Goal: Obtain resource: Obtain resource

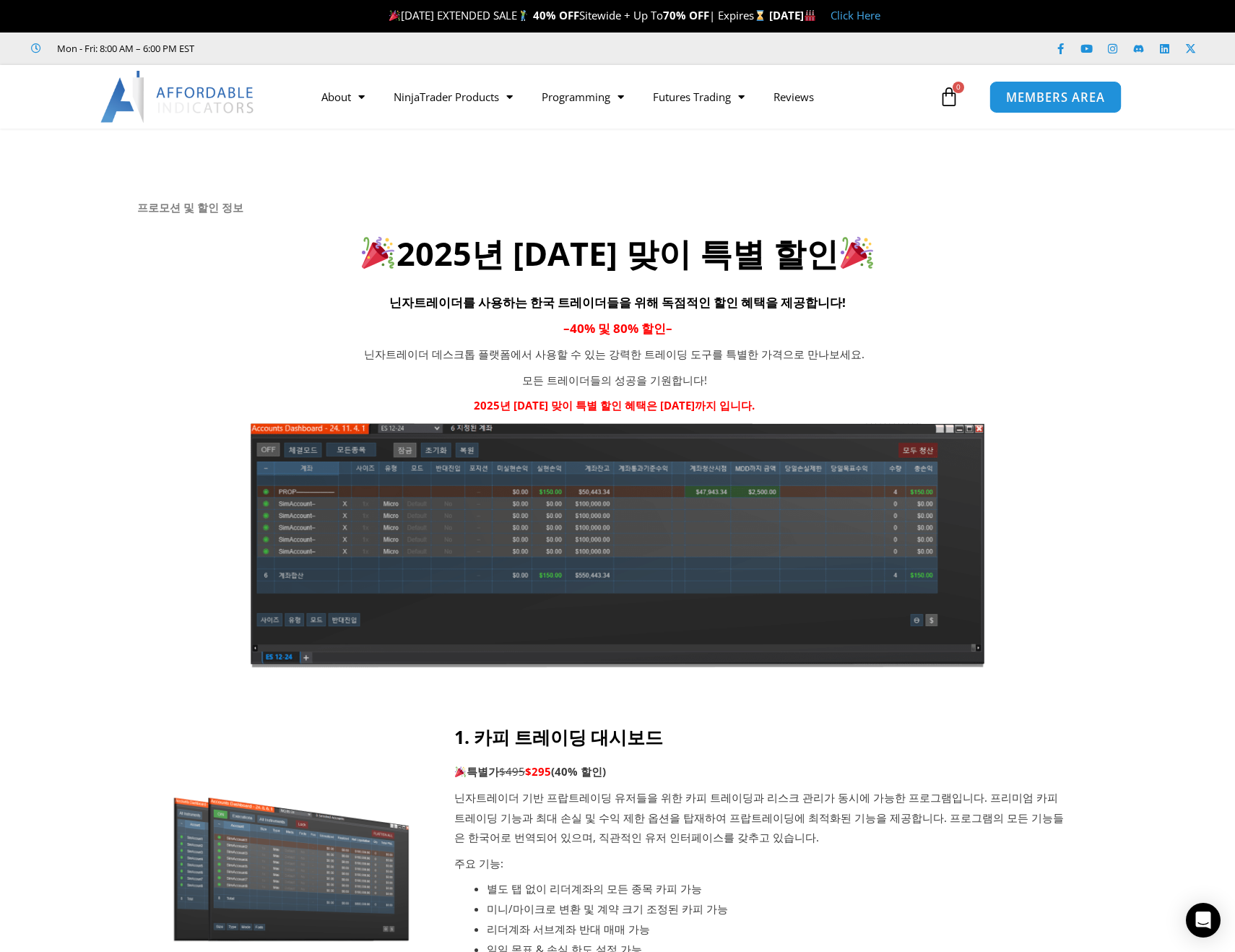
click at [1056, 105] on link "MEMBERS AREA" at bounding box center [1056, 96] width 132 height 33
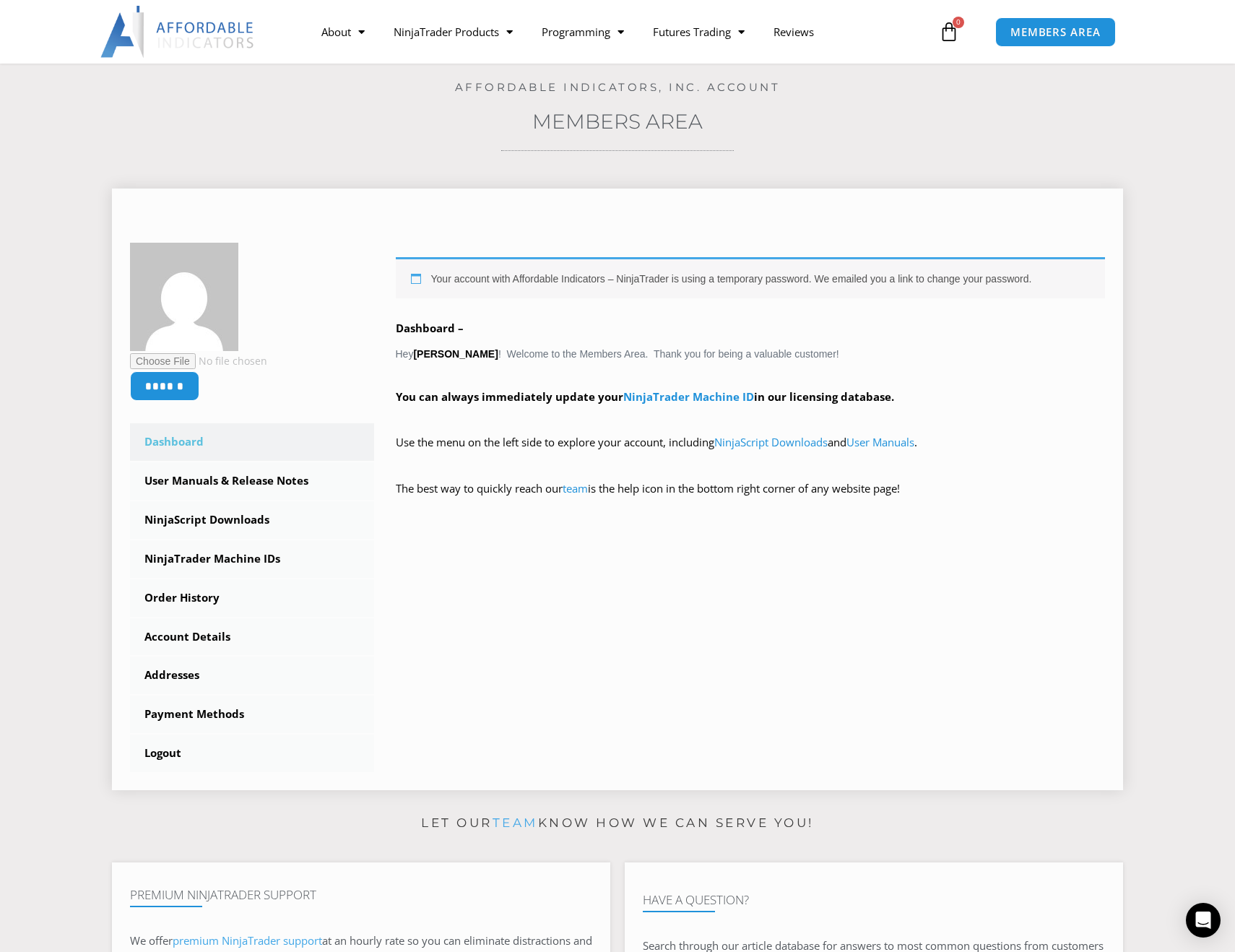
scroll to position [144, 0]
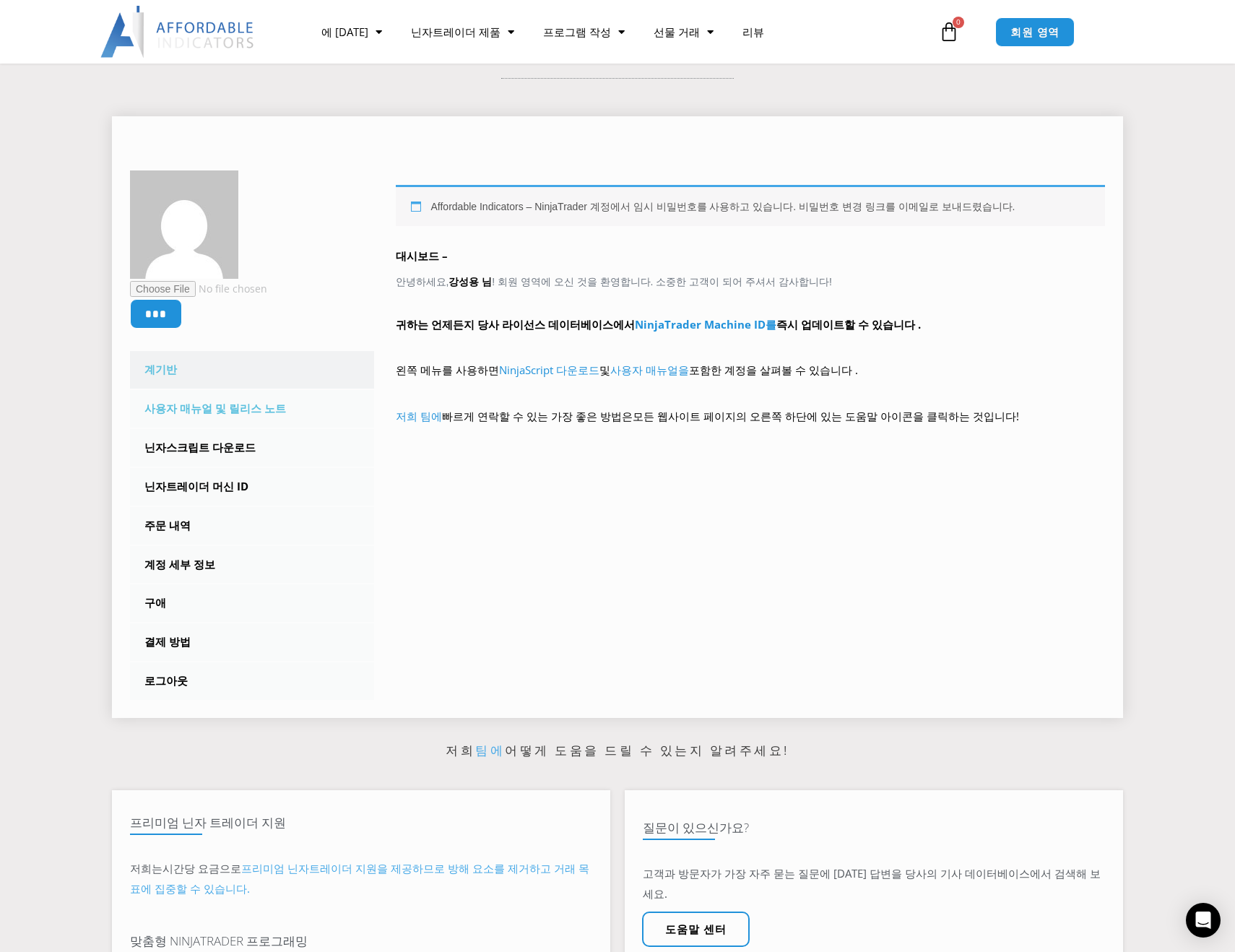
click at [192, 411] on font "사용자 매뉴얼 및 릴리스 노트" at bounding box center [215, 408] width 142 height 15
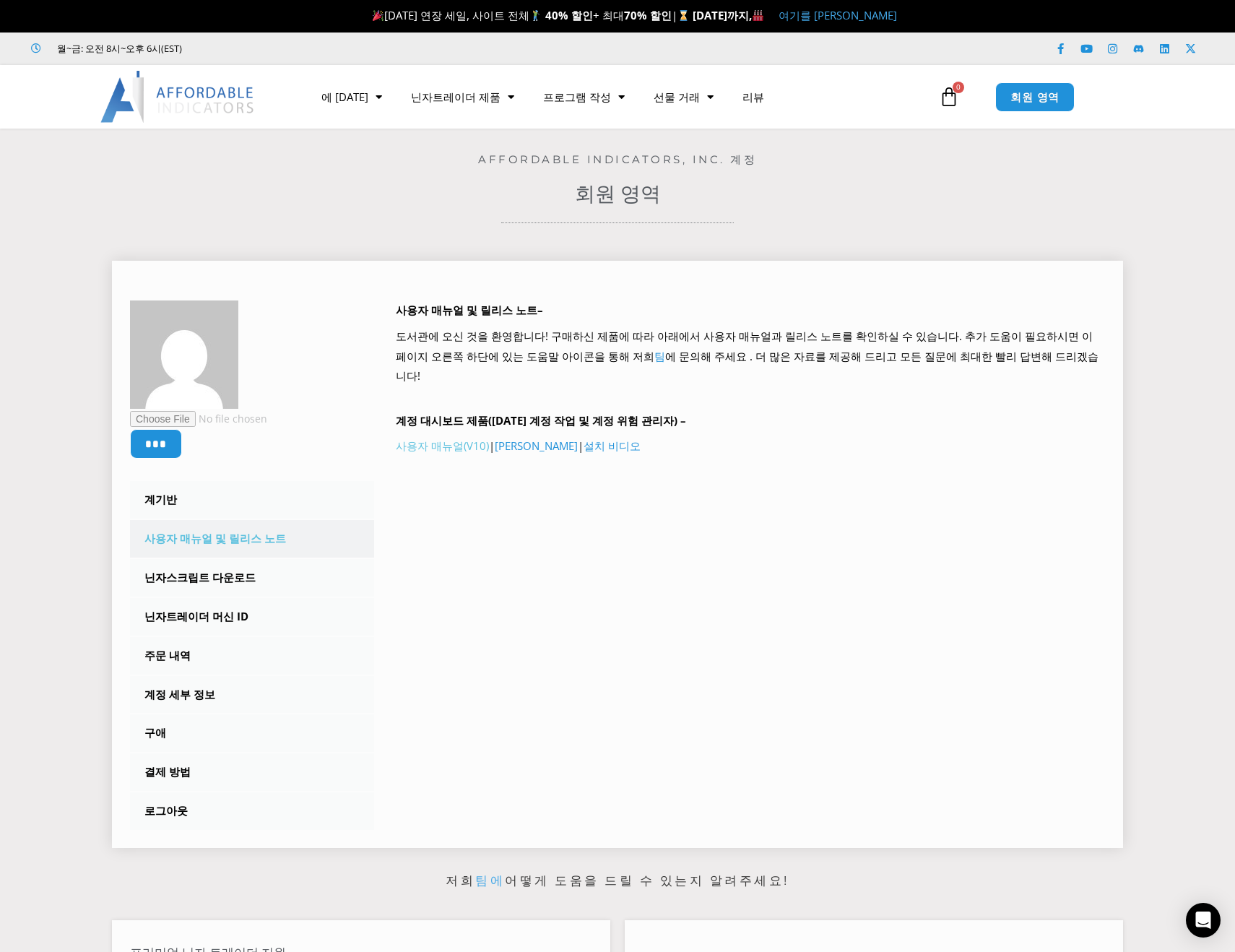
click at [451, 439] on font "사용자 매뉴얼(V10)" at bounding box center [442, 446] width 94 height 15
